Goal: Check status: Check status

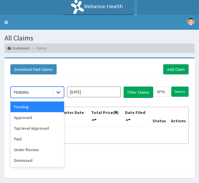
click at [56, 92] on icon at bounding box center [58, 92] width 6 height 6
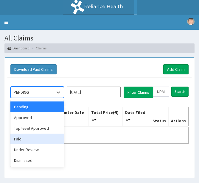
click at [25, 141] on div "Paid" at bounding box center [37, 139] width 54 height 11
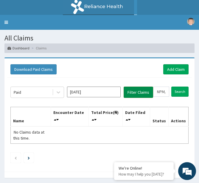
click at [138, 93] on button "Filter Claims" at bounding box center [138, 92] width 29 height 11
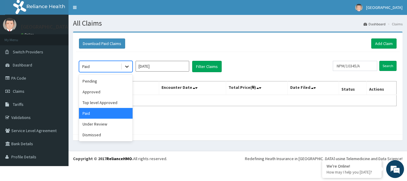
click at [123, 65] on div at bounding box center [126, 66] width 11 height 11
click at [100, 115] on div "Paid" at bounding box center [106, 113] width 54 height 11
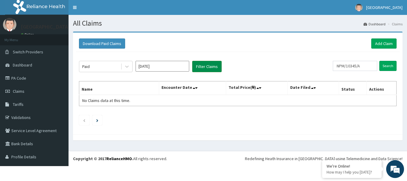
click at [203, 66] on button "Filter Claims" at bounding box center [206, 66] width 29 height 11
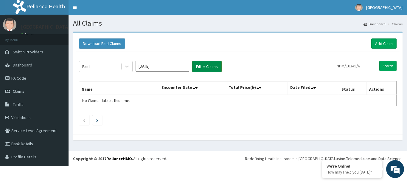
click at [203, 66] on button "Filter Claims" at bounding box center [206, 66] width 29 height 11
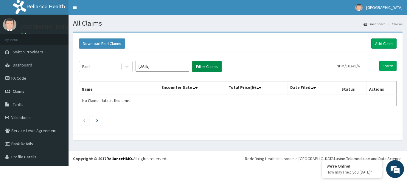
click at [203, 66] on button "Filter Claims" at bounding box center [206, 66] width 29 height 11
click at [28, 96] on link "Claims" at bounding box center [34, 91] width 68 height 13
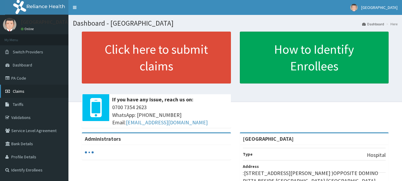
click at [55, 88] on link "Claims" at bounding box center [34, 91] width 68 height 13
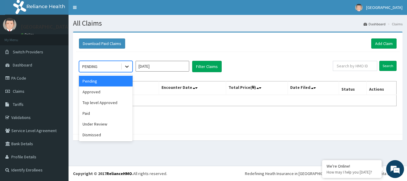
click at [127, 68] on icon at bounding box center [127, 66] width 6 height 6
click at [94, 112] on div "Paid" at bounding box center [106, 113] width 54 height 11
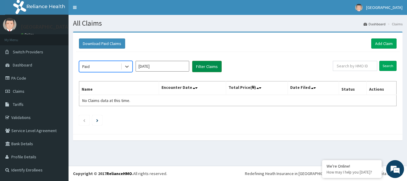
click at [204, 64] on button "Filter Claims" at bounding box center [206, 66] width 29 height 11
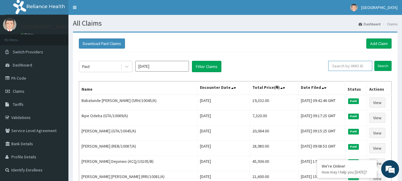
click at [350, 64] on input "text" at bounding box center [350, 66] width 44 height 10
paste input "ICN/10013/A"
type input "ICN/10013/A"
click at [387, 65] on input "Search" at bounding box center [382, 66] width 17 height 10
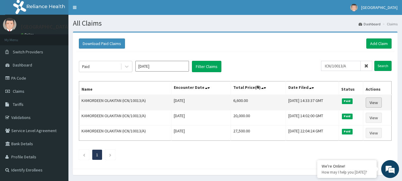
click at [375, 101] on link "View" at bounding box center [374, 102] width 16 height 10
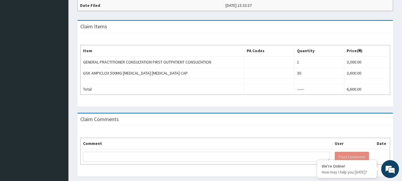
click at [106, 123] on div "Claim Comments" at bounding box center [235, 119] width 316 height 12
